Goal: Task Accomplishment & Management: Manage account settings

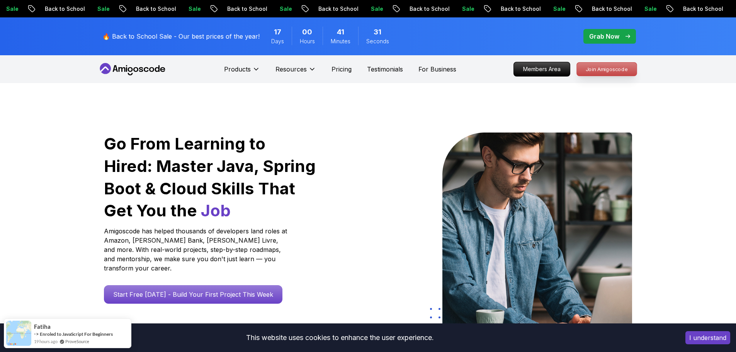
click at [584, 67] on p "Join Amigoscode" at bounding box center [607, 69] width 60 height 13
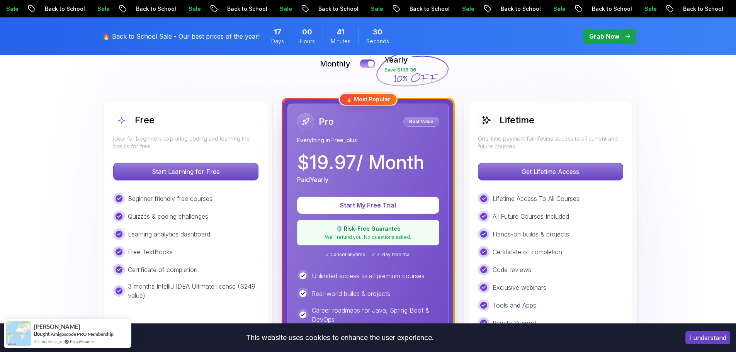
scroll to position [193, 0]
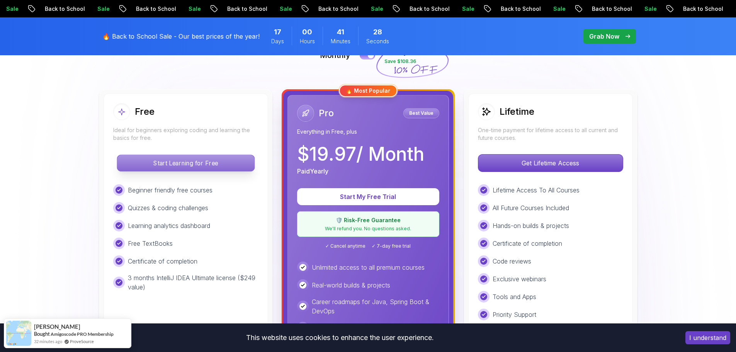
click at [197, 167] on p "Start Learning for Free" at bounding box center [185, 163] width 137 height 16
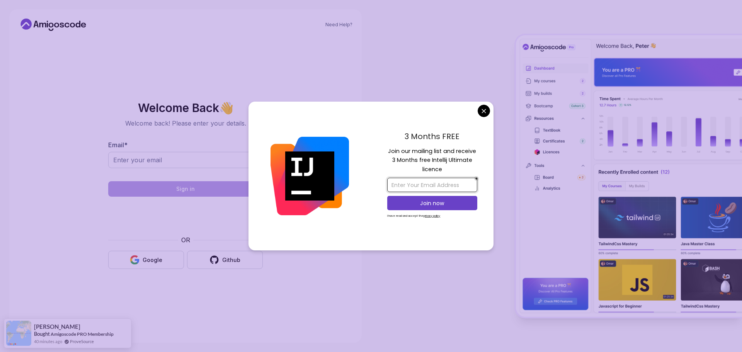
click at [438, 184] on input "email" at bounding box center [432, 185] width 90 height 14
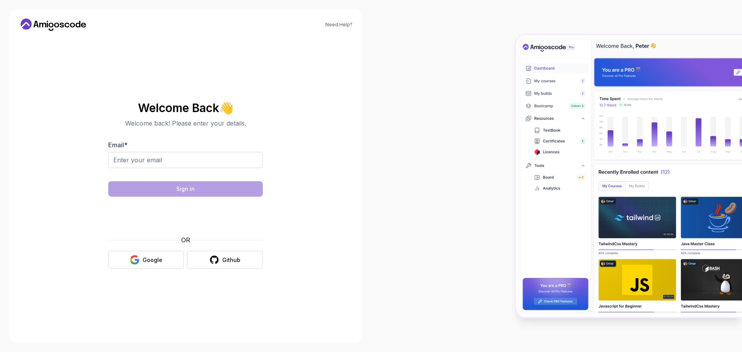
click at [482, 112] on body "Need Help? Welcome Back 👋 Welcome back! Please enter your details. Email * Sign…" at bounding box center [371, 176] width 742 height 352
click at [176, 164] on input "Email *" at bounding box center [185, 160] width 155 height 16
type input "[EMAIL_ADDRESS][DOMAIN_NAME]"
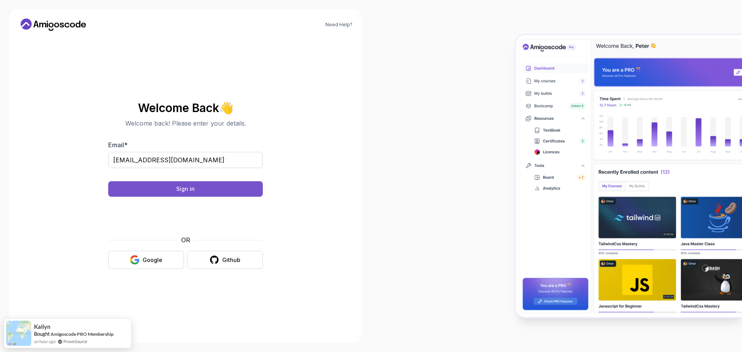
click at [206, 189] on button "Sign in" at bounding box center [185, 188] width 155 height 15
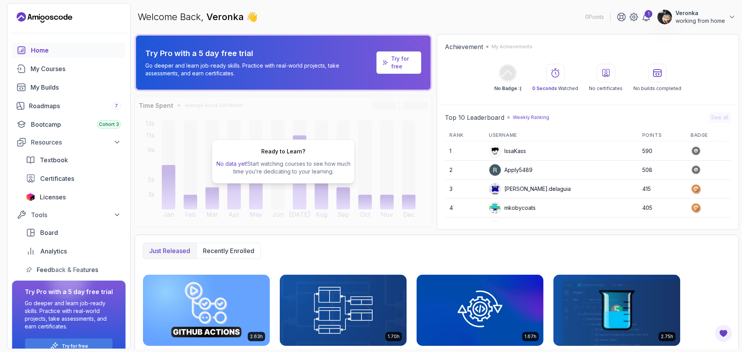
click at [699, 20] on p "working from home" at bounding box center [700, 21] width 49 height 8
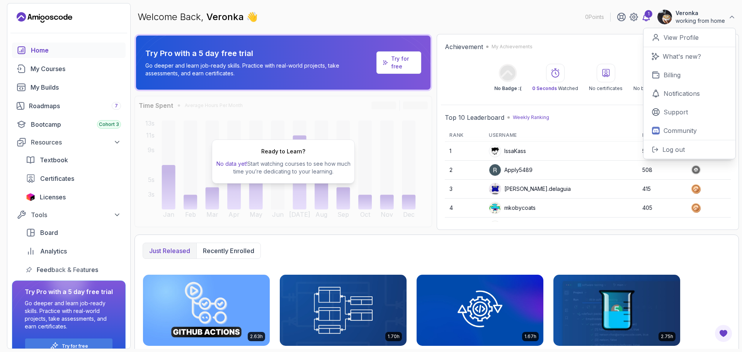
click at [647, 19] on icon at bounding box center [646, 16] width 9 height 9
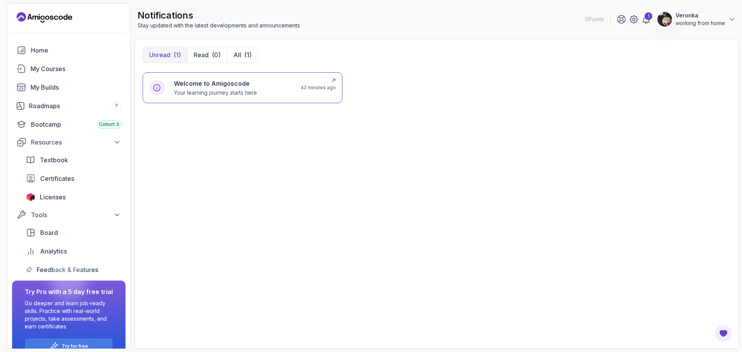
click at [295, 91] on div "Welcome to Amigoscode Your learning journey starts here 42 minutes ago" at bounding box center [242, 88] width 187 height 18
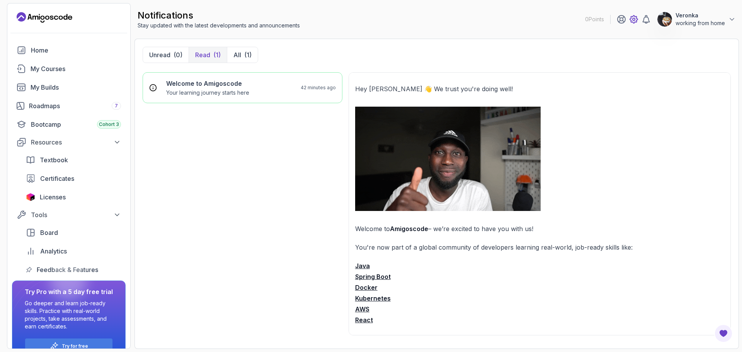
click at [631, 22] on icon at bounding box center [634, 19] width 8 height 8
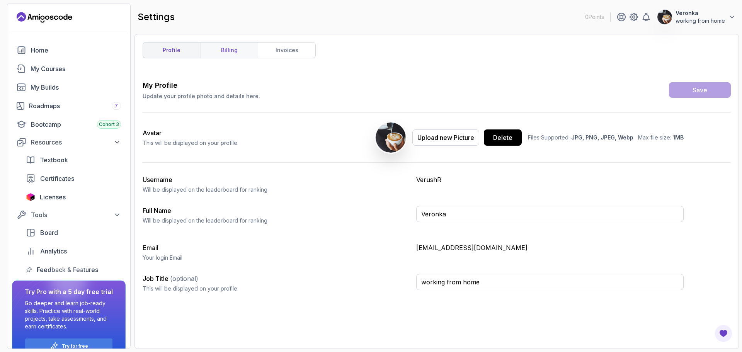
click at [215, 50] on link "billing" at bounding box center [229, 50] width 58 height 15
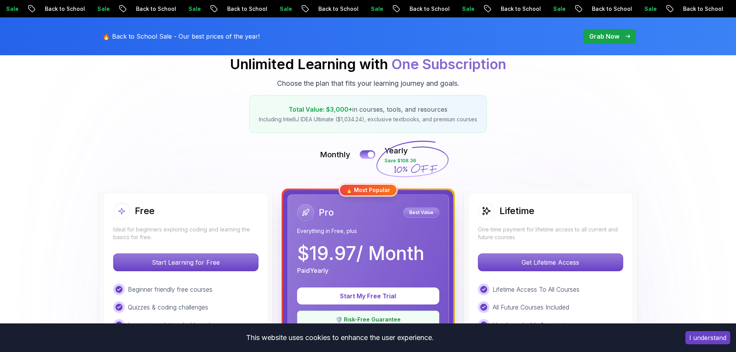
scroll to position [193, 0]
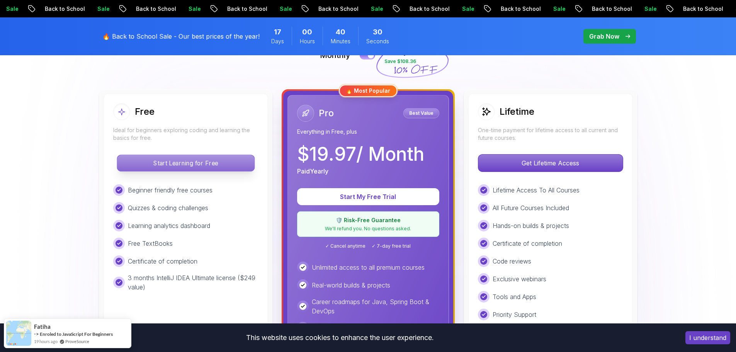
click at [226, 161] on p "Start Learning for Free" at bounding box center [185, 163] width 137 height 16
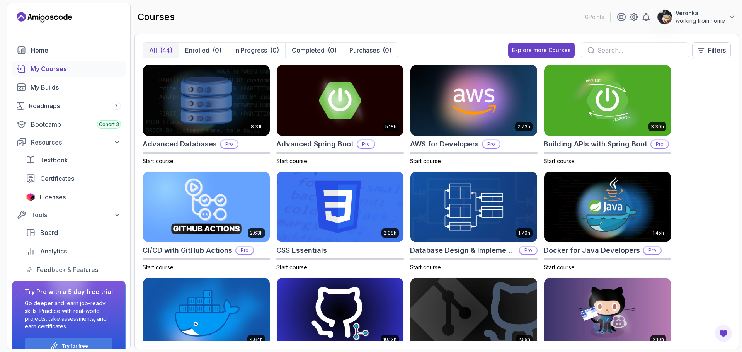
click at [699, 15] on p "Veronka" at bounding box center [700, 13] width 49 height 8
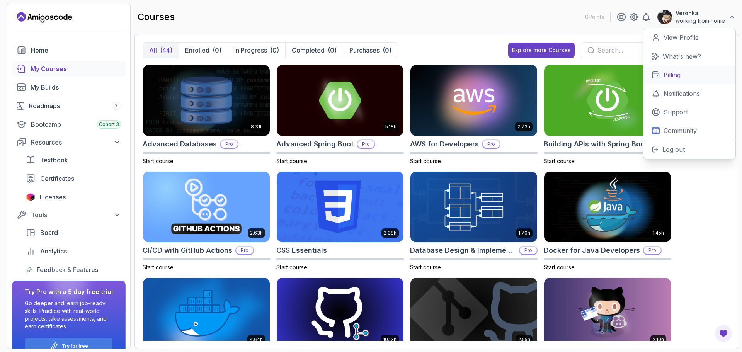
click at [670, 68] on link "Billing" at bounding box center [690, 75] width 92 height 19
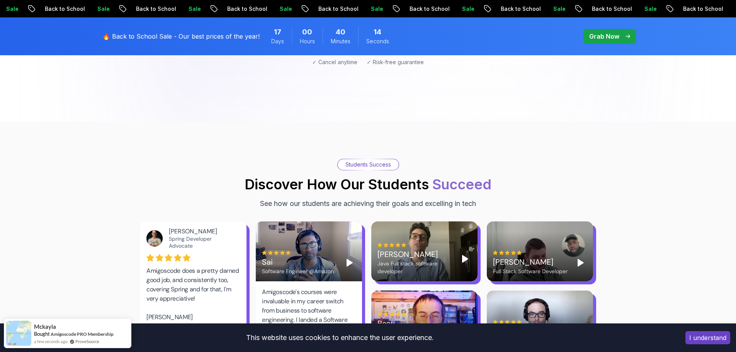
scroll to position [1005, 0]
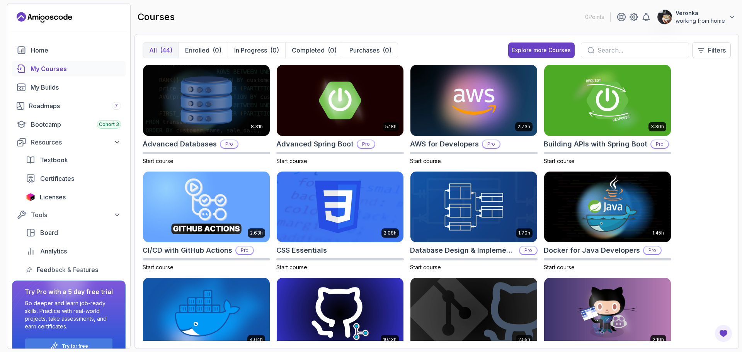
click at [725, 16] on p "Veronka" at bounding box center [700, 13] width 49 height 8
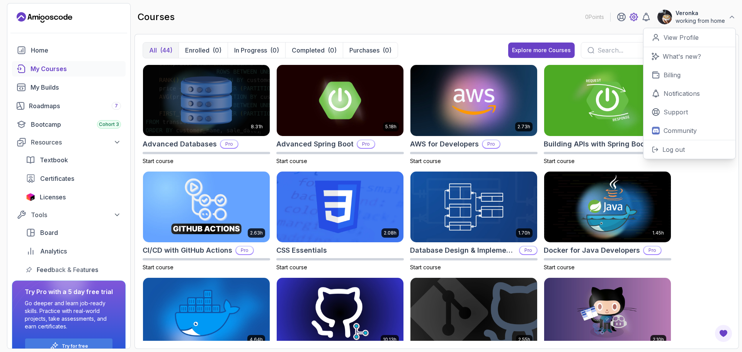
click at [635, 12] on icon at bounding box center [633, 16] width 9 height 9
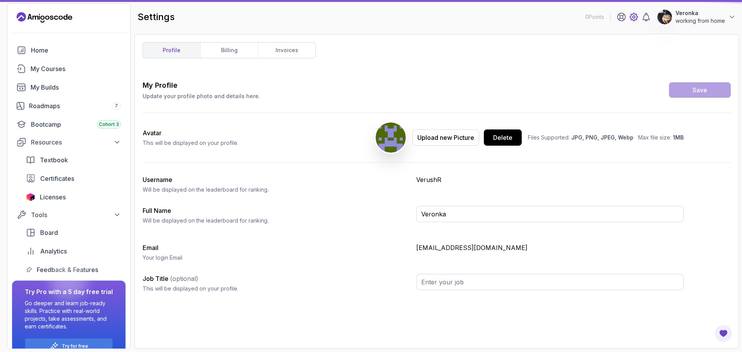
type input "working from home"
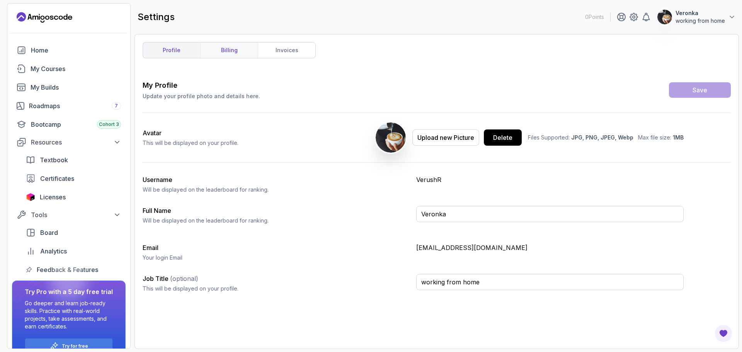
click at [231, 47] on link "billing" at bounding box center [229, 50] width 58 height 15
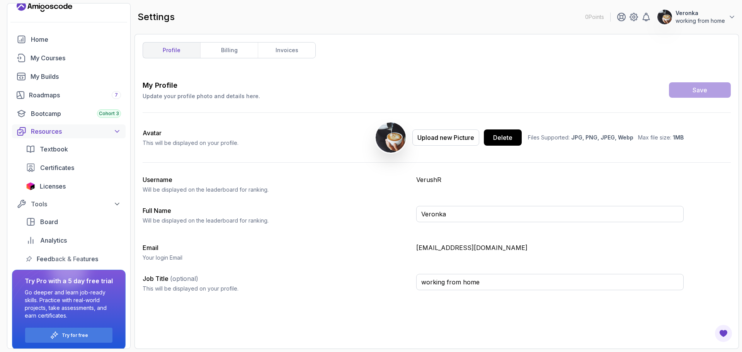
scroll to position [17, 0]
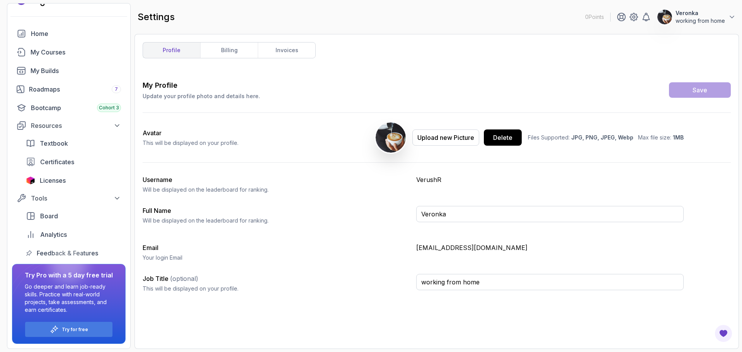
click at [627, 17] on div at bounding box center [634, 16] width 34 height 9
click at [631, 17] on icon at bounding box center [634, 17] width 8 height 8
click at [631, 17] on icon at bounding box center [633, 16] width 9 height 9
click at [698, 23] on p "working from home" at bounding box center [700, 21] width 49 height 8
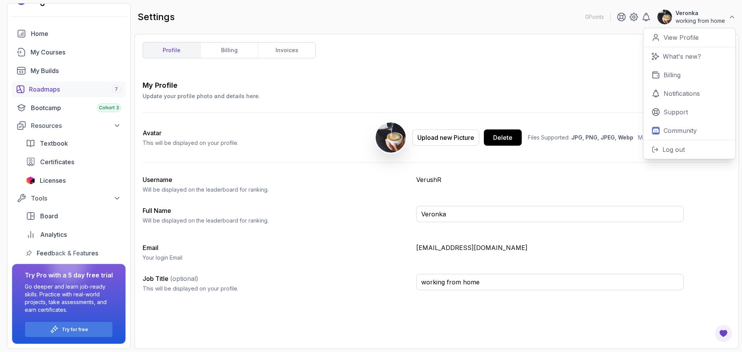
click at [58, 90] on div "Roadmaps 7" at bounding box center [75, 89] width 92 height 9
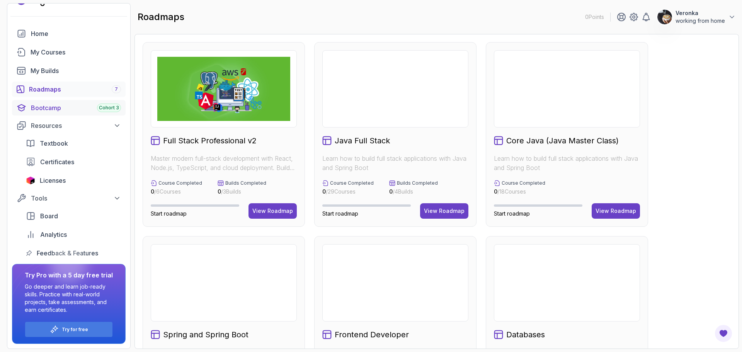
click at [58, 106] on div "Bootcamp Cohort 3" at bounding box center [76, 107] width 90 height 9
